Goal: Task Accomplishment & Management: Use online tool/utility

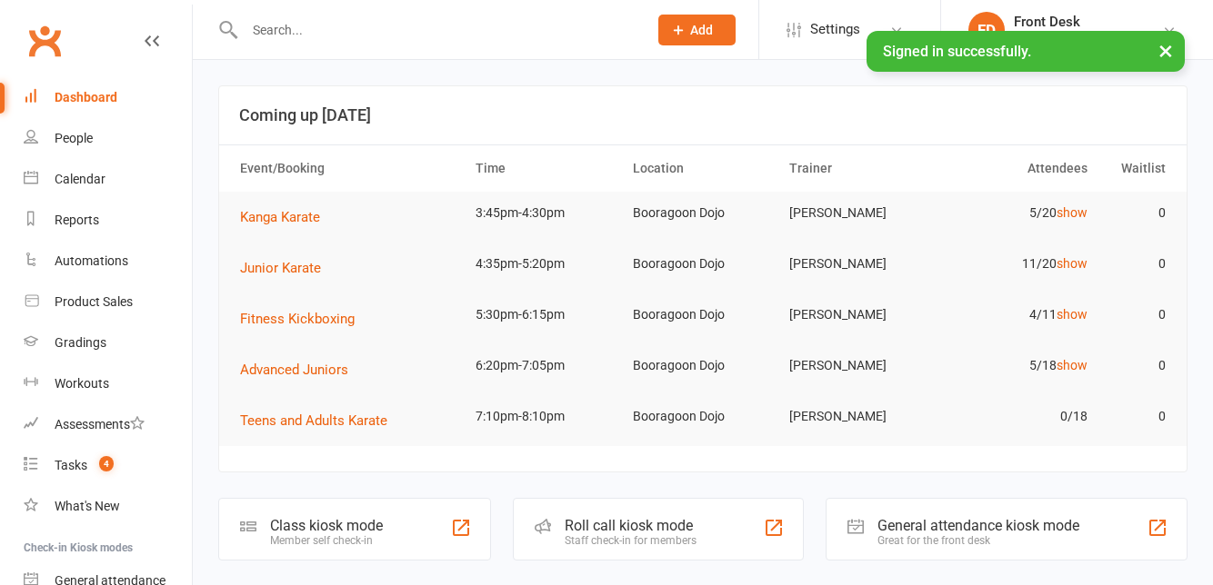
click at [410, 530] on div "Class kiosk mode Member self check-in" at bounding box center [354, 529] width 273 height 63
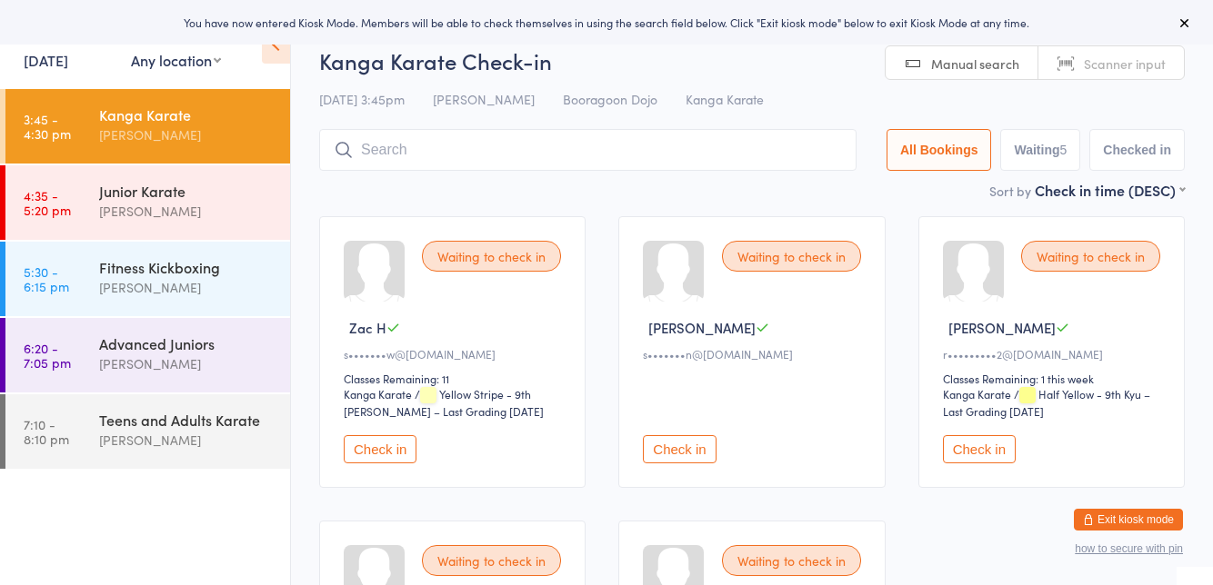
click at [209, 267] on div "Fitness Kickboxing" at bounding box center [186, 267] width 175 height 20
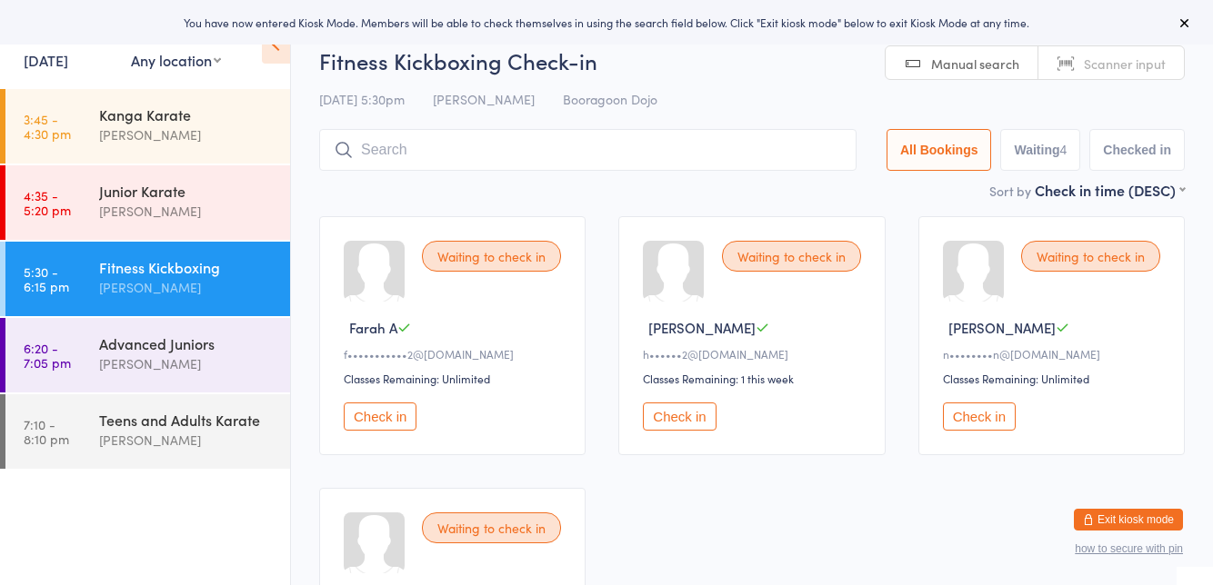
click at [744, 225] on div "Waiting to check in Hannah C h••••••2@gmail.com Classes Remaining: 1 this week …" at bounding box center [751, 335] width 266 height 239
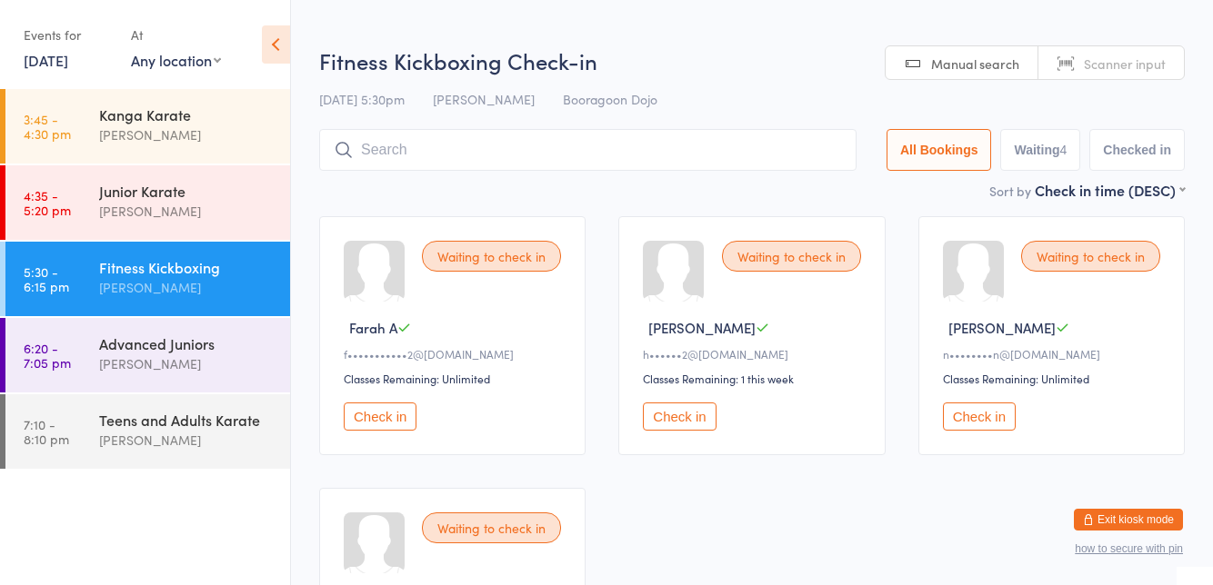
click at [203, 139] on div "[PERSON_NAME]" at bounding box center [186, 135] width 175 height 21
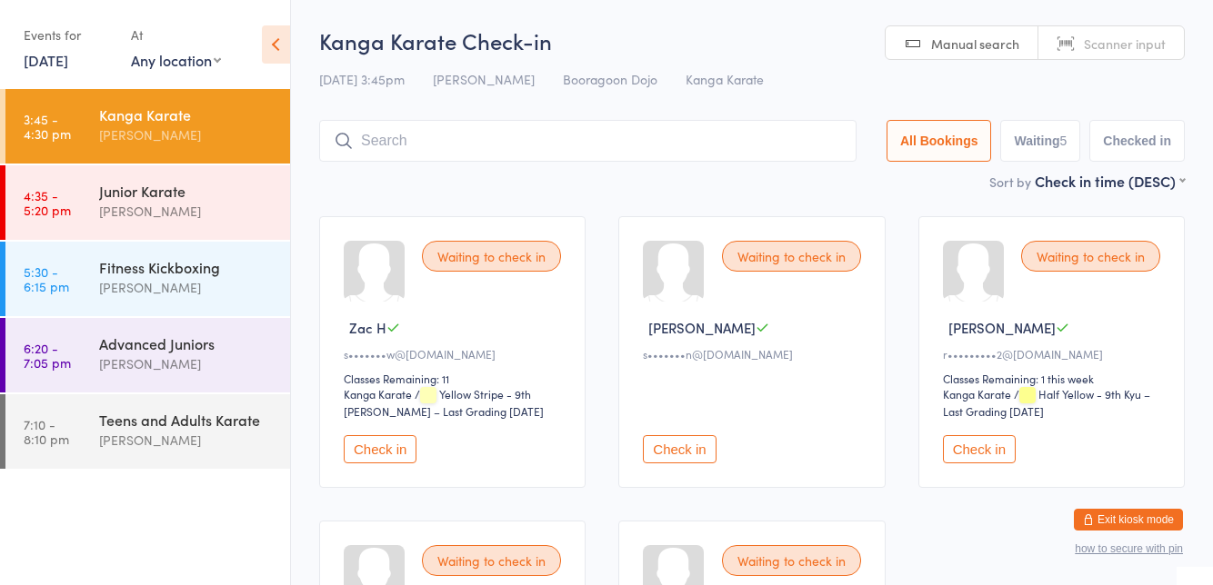
click at [985, 241] on div at bounding box center [973, 271] width 61 height 61
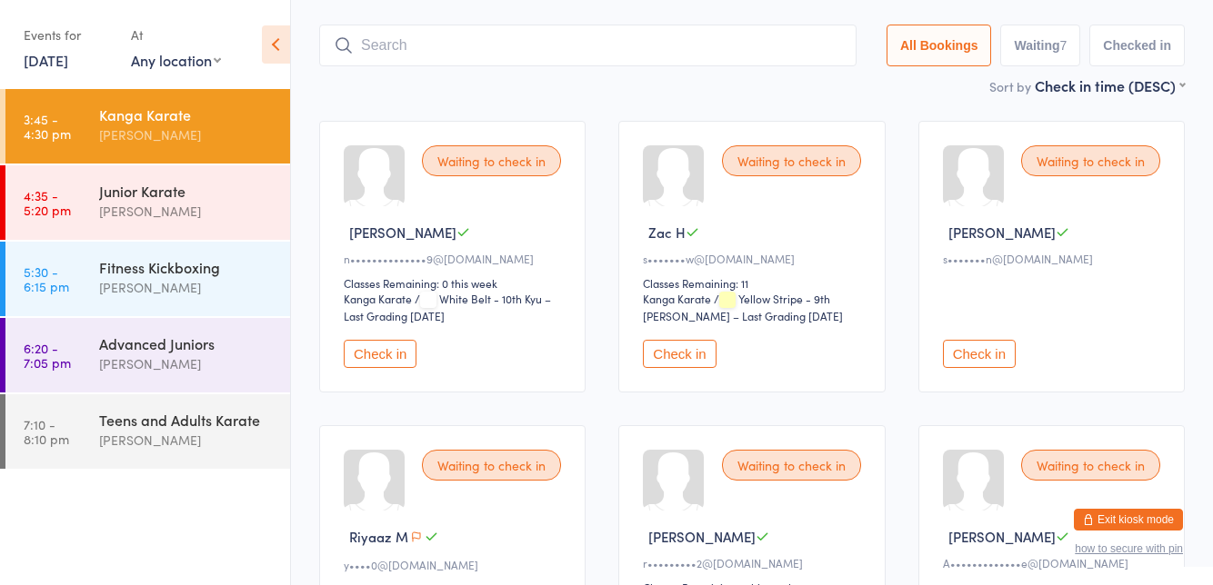
scroll to position [96, 0]
click at [989, 349] on button "Check in" at bounding box center [979, 353] width 73 height 28
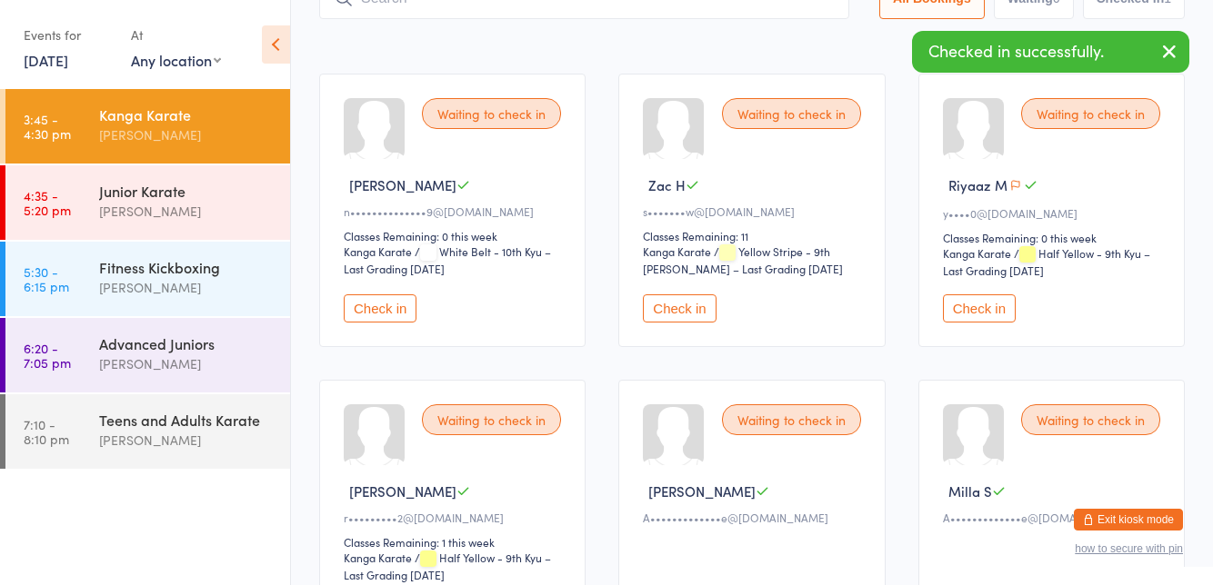
scroll to position [145, 0]
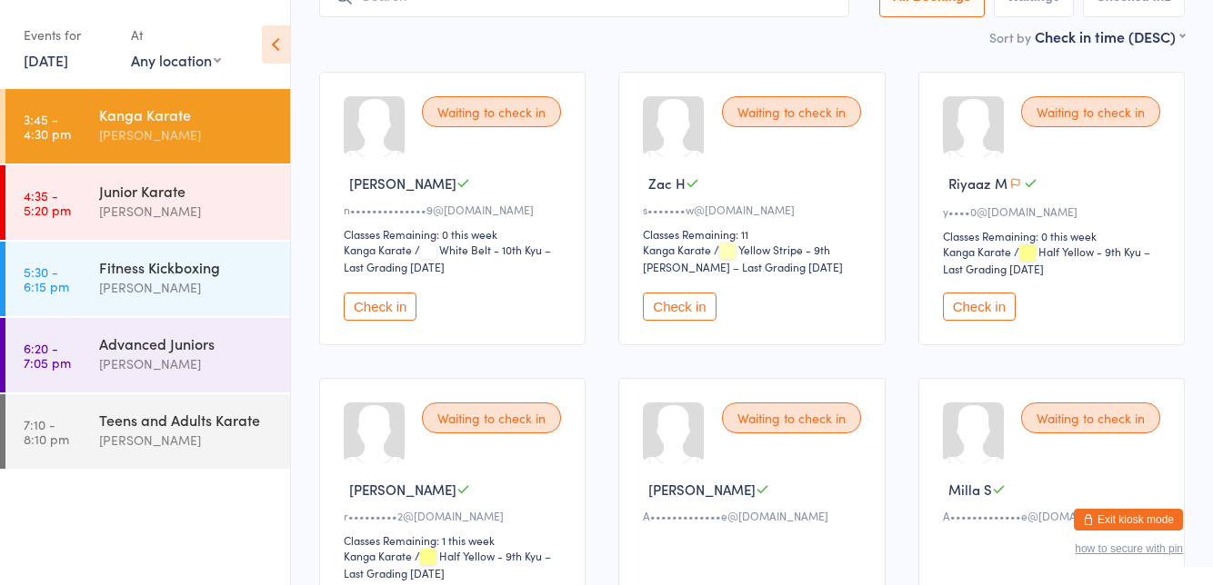
click at [486, 422] on div "Waiting to check in" at bounding box center [491, 418] width 139 height 31
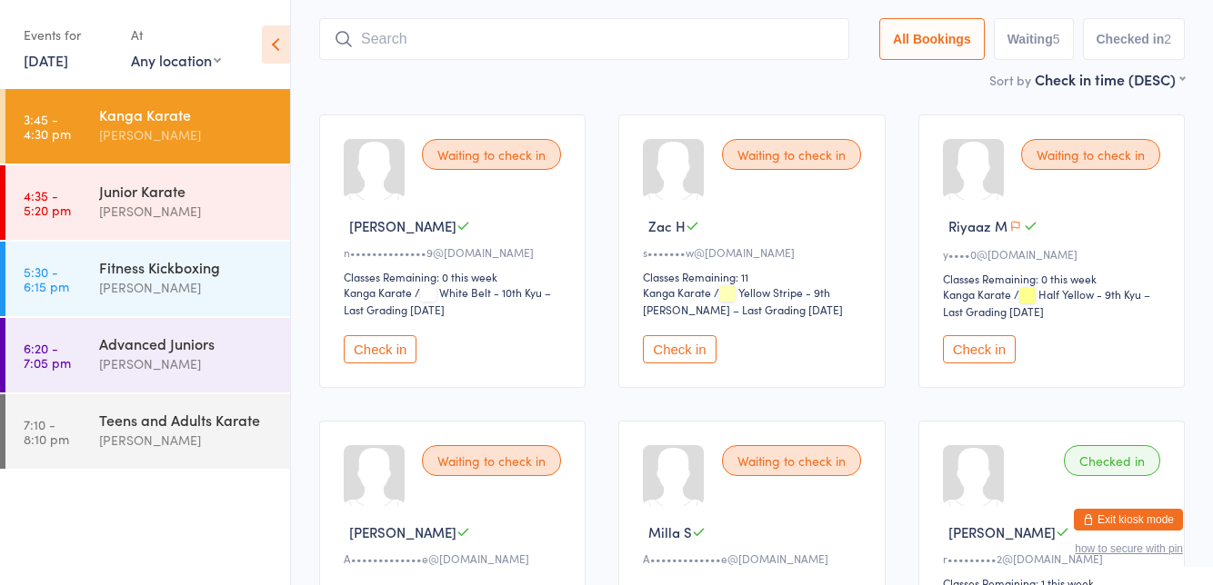
click at [461, 57] on input "search" at bounding box center [584, 39] width 530 height 42
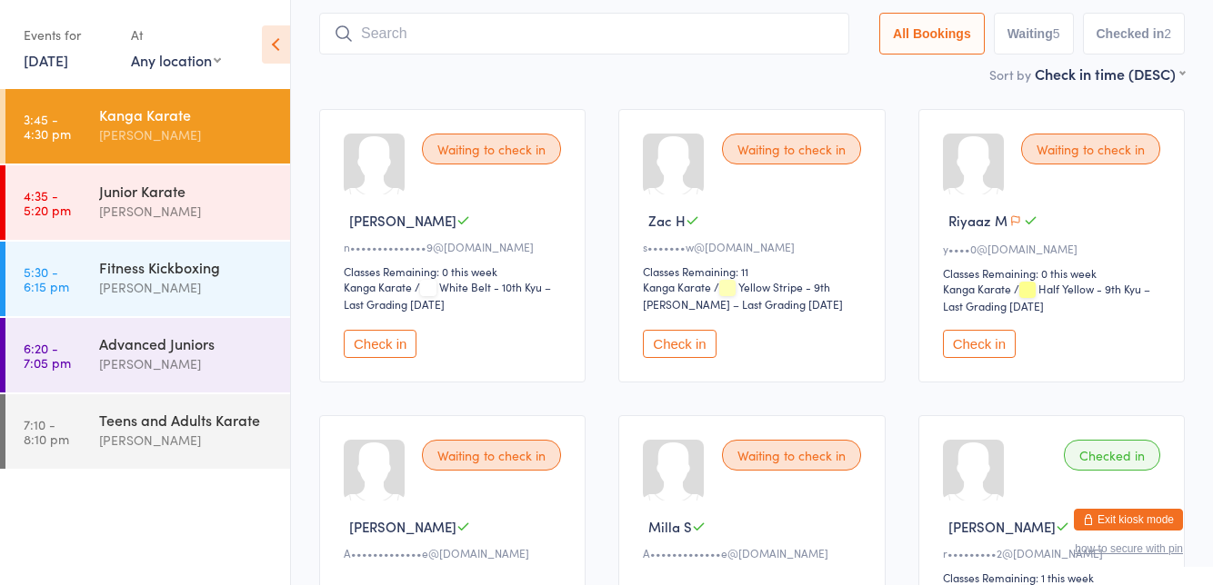
scroll to position [120, 0]
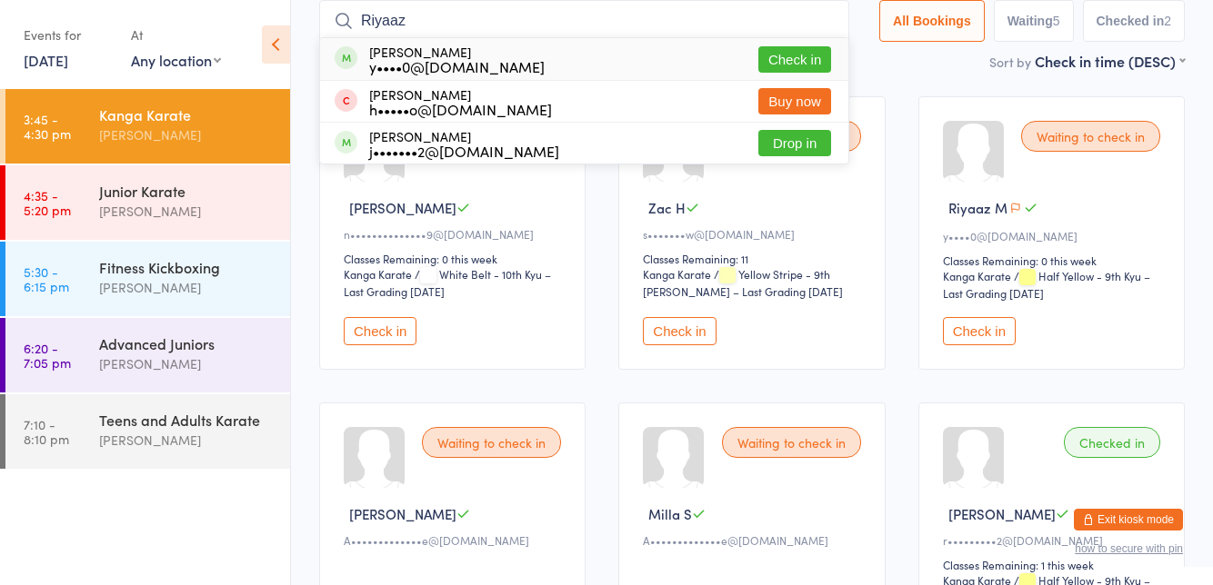
type input "Riyaaz"
click at [816, 62] on button "Check in" at bounding box center [794, 59] width 73 height 26
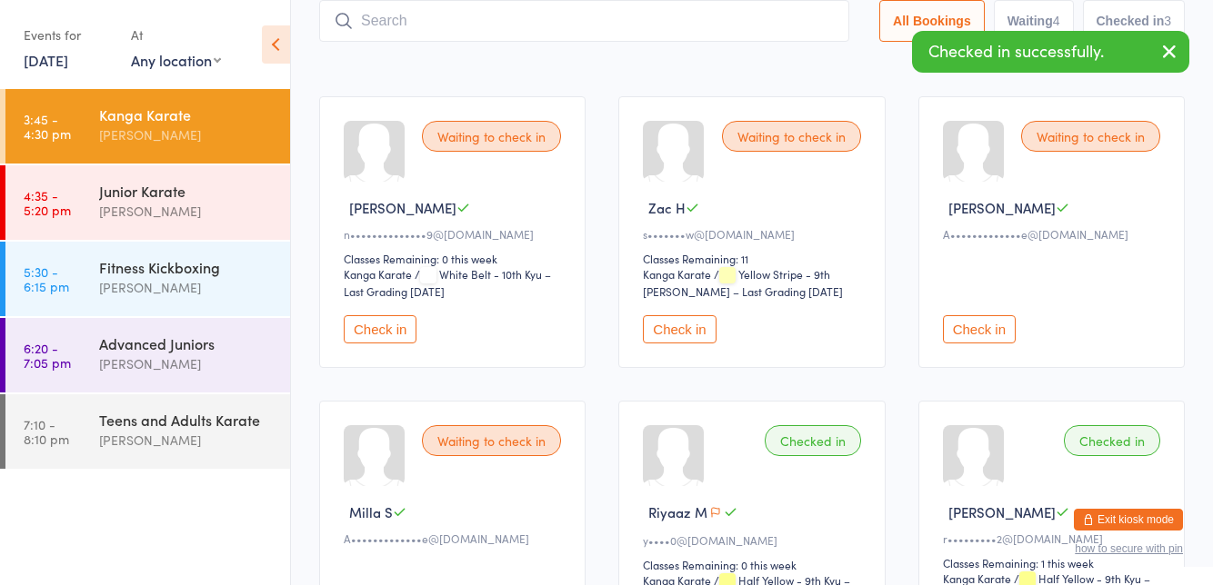
click at [895, 202] on div "Waiting to check in Shayan F n••••••••••••••9@gmail.com Classes Remaining: 0 th…" at bounding box center [752, 509] width 898 height 858
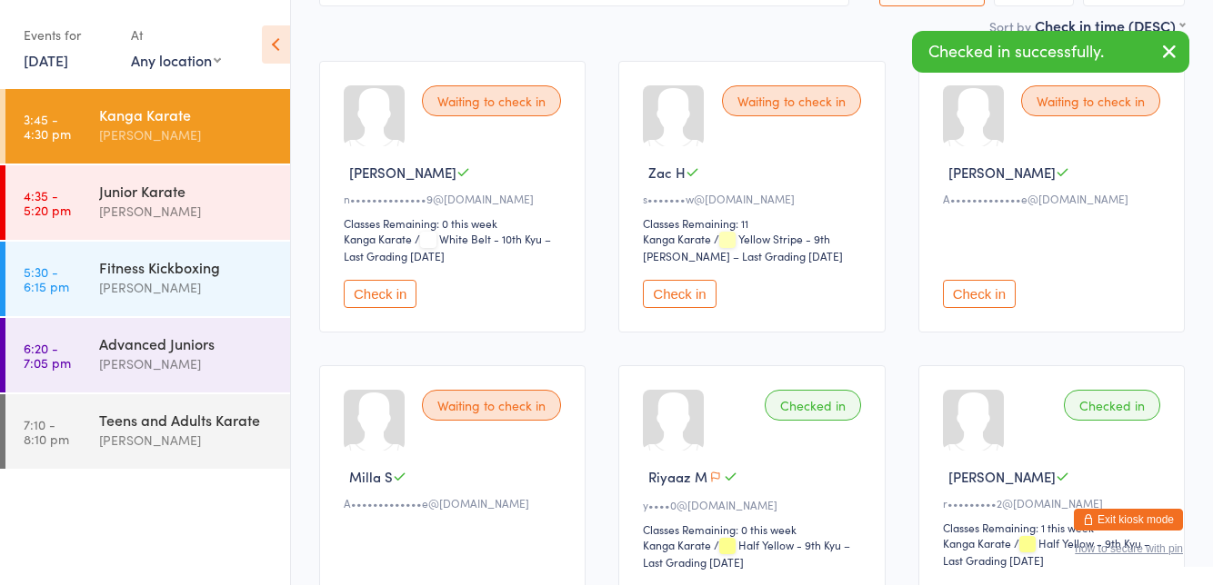
scroll to position [159, 0]
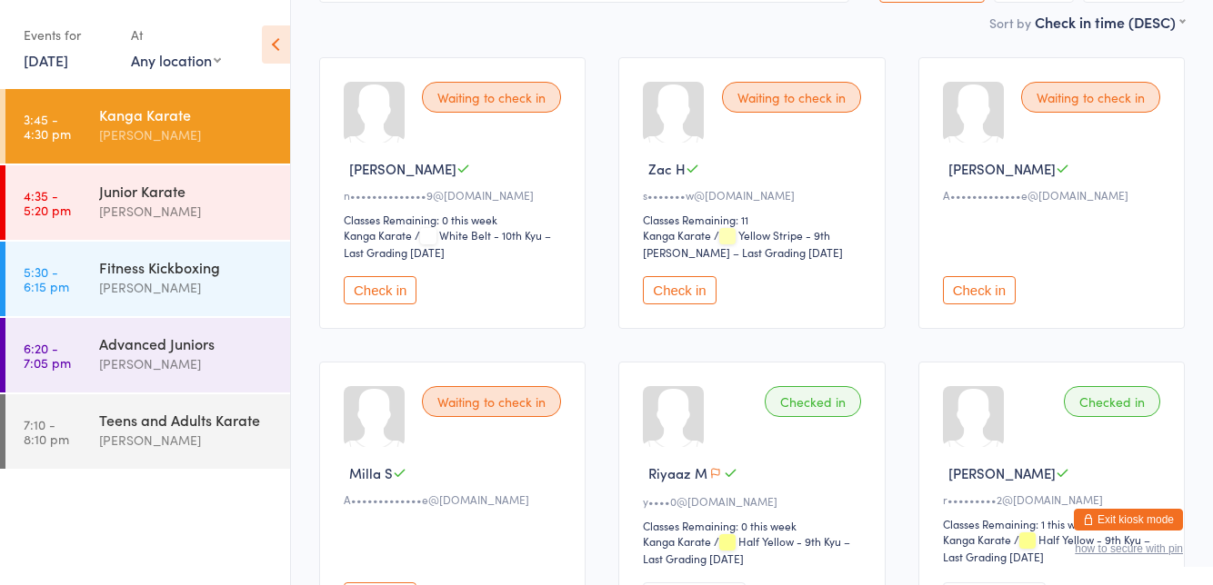
click at [397, 294] on button "Check in" at bounding box center [380, 290] width 73 height 28
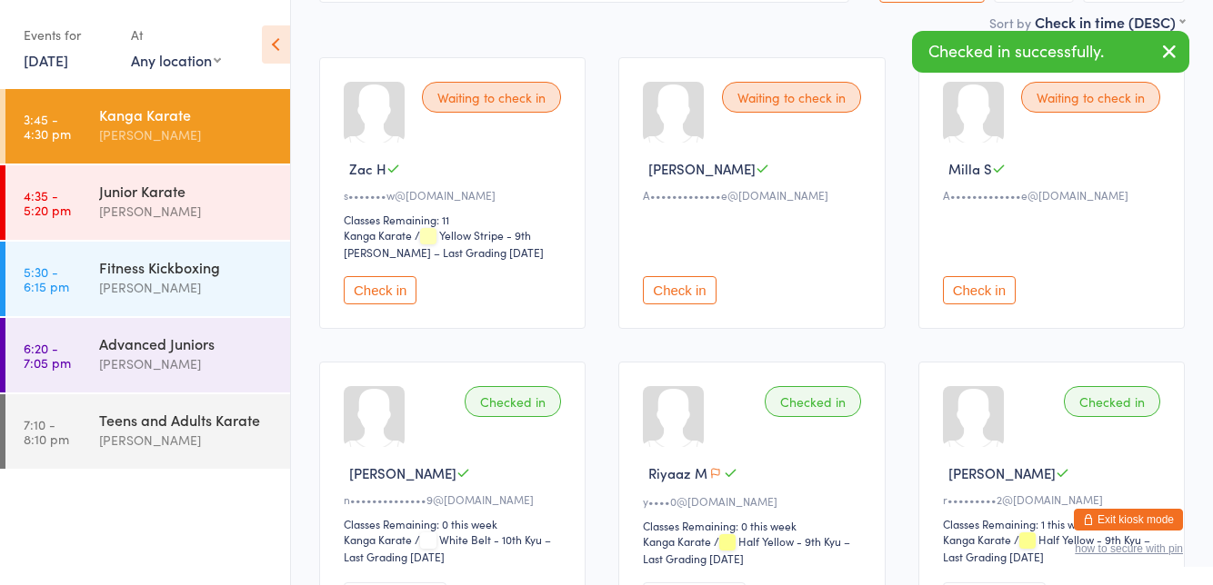
click at [369, 285] on button "Check in" at bounding box center [380, 290] width 73 height 28
